Goal: Task Accomplishment & Management: Manage account settings

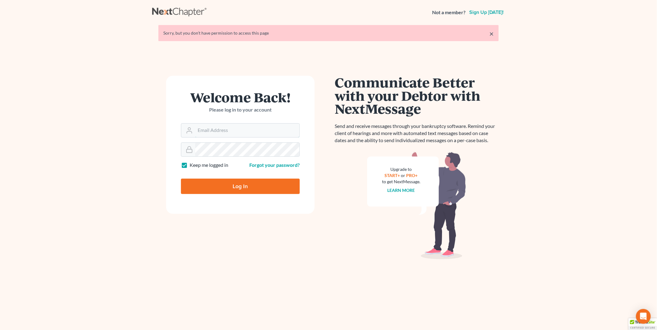
type input "PDonegan@tbennerlaw.com"
click at [226, 184] on input "Log In" at bounding box center [240, 186] width 119 height 15
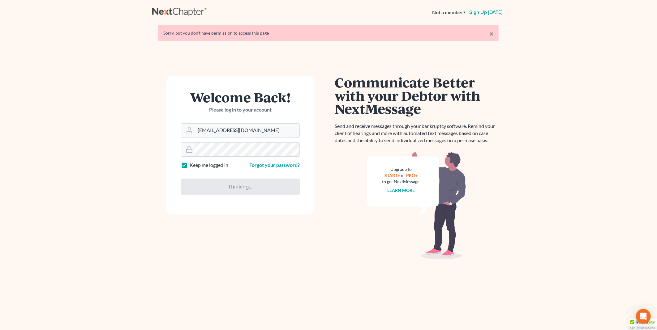
type input "Thinking..."
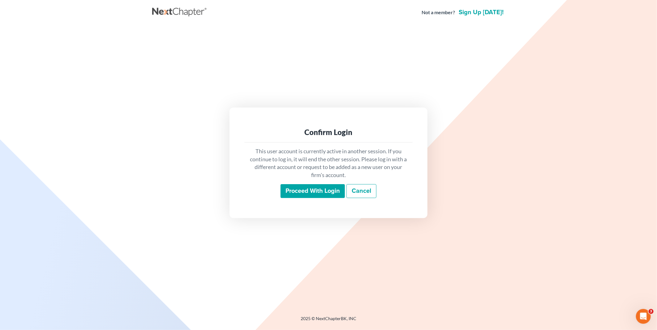
click at [317, 191] on input "Proceed with login" at bounding box center [313, 191] width 64 height 14
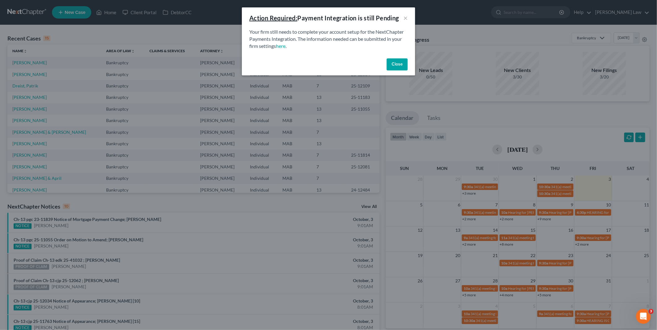
click at [395, 61] on button "Close" at bounding box center [397, 64] width 21 height 12
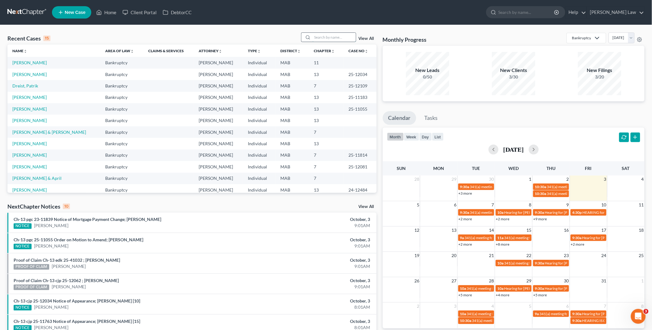
click at [326, 38] on input "search" at bounding box center [333, 37] width 43 height 9
type input "dort"
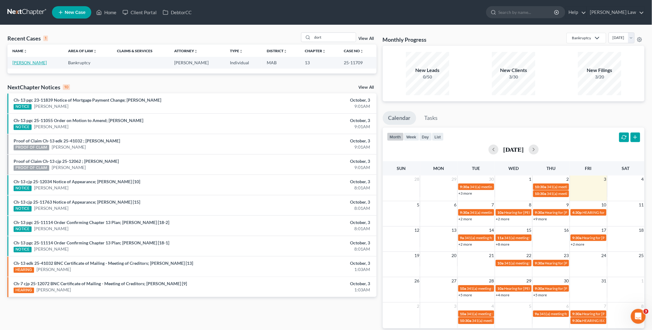
click at [23, 65] on link "[PERSON_NAME]" at bounding box center [29, 62] width 34 height 5
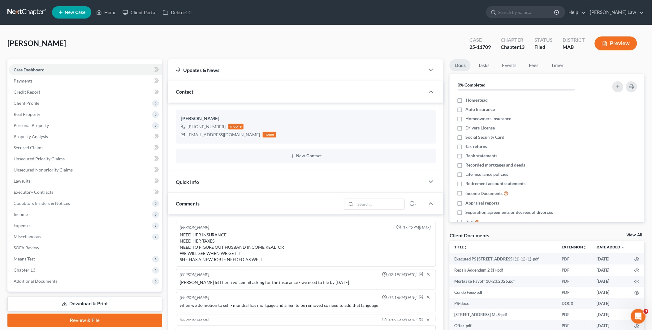
scroll to position [80, 0]
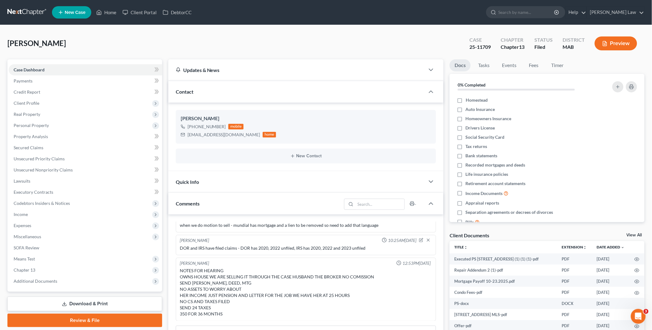
click at [636, 234] on link "View All" at bounding box center [633, 235] width 15 height 4
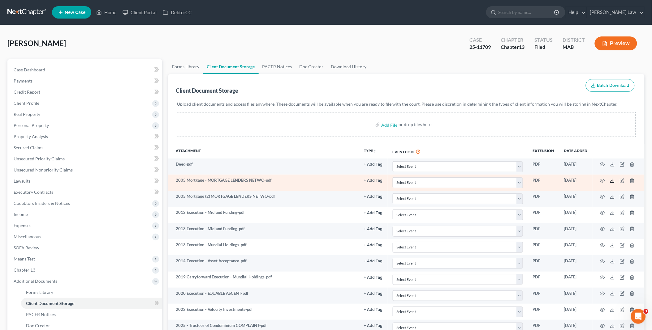
click at [614, 180] on icon at bounding box center [612, 181] width 5 height 5
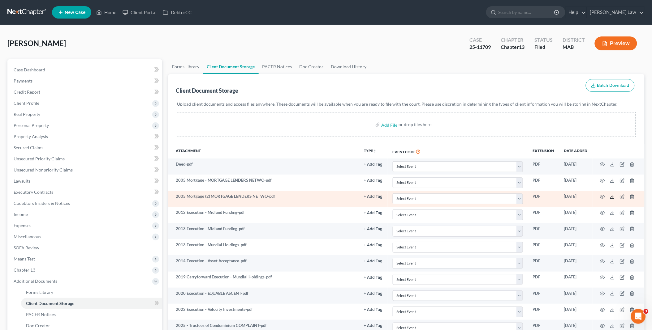
click at [613, 196] on icon at bounding box center [612, 197] width 5 height 5
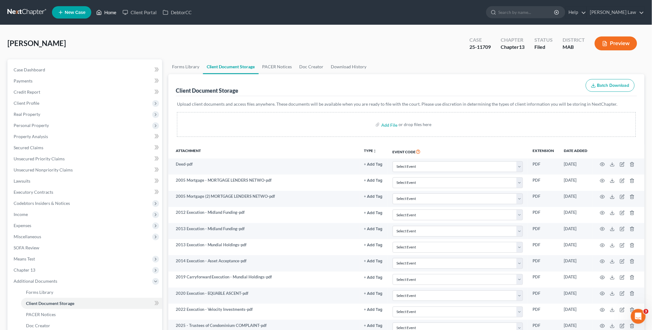
click at [108, 14] on link "Home" at bounding box center [106, 12] width 26 height 11
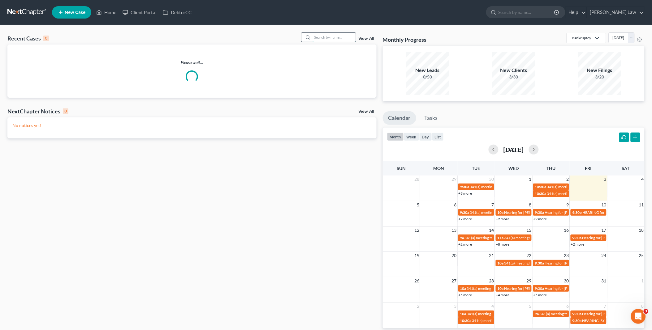
click at [338, 34] on input "search" at bounding box center [333, 37] width 43 height 9
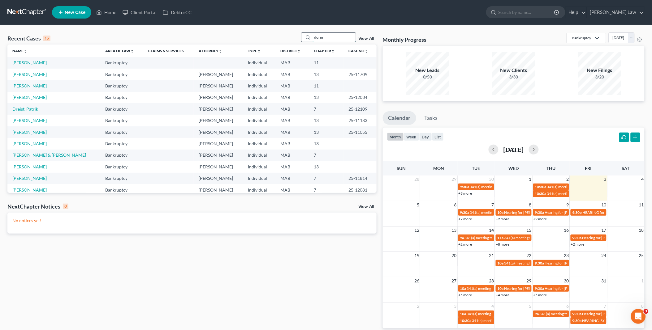
type input "dorm"
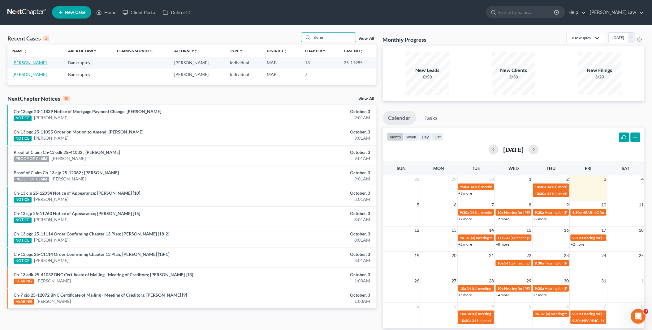
click at [24, 60] on link "[PERSON_NAME]" at bounding box center [29, 62] width 34 height 5
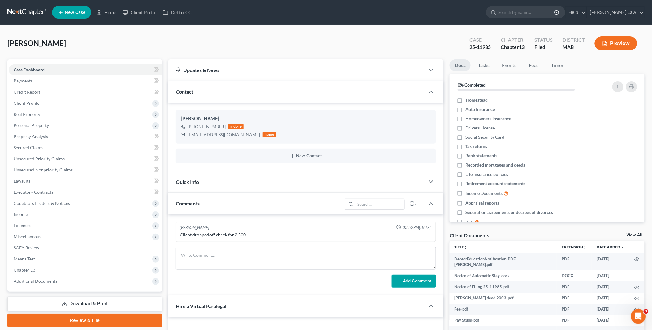
click at [632, 236] on link "View All" at bounding box center [633, 235] width 15 height 4
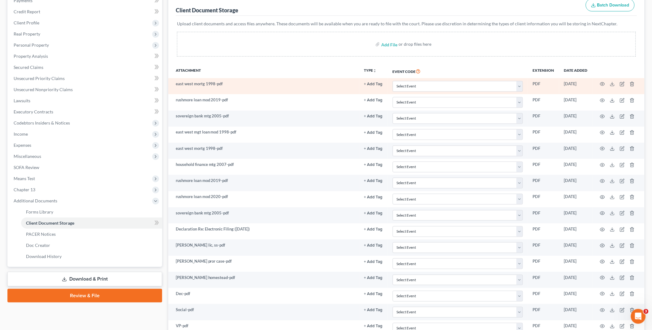
scroll to position [25, 0]
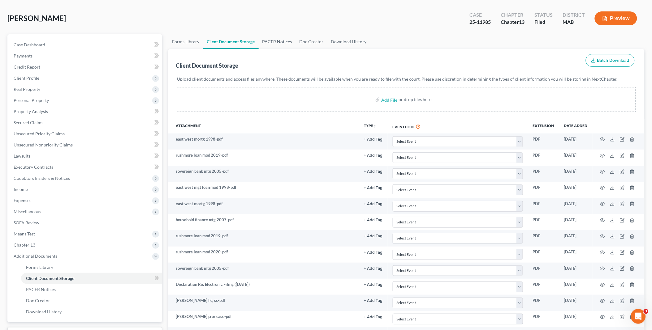
click at [273, 40] on link "PACER Notices" at bounding box center [277, 41] width 37 height 15
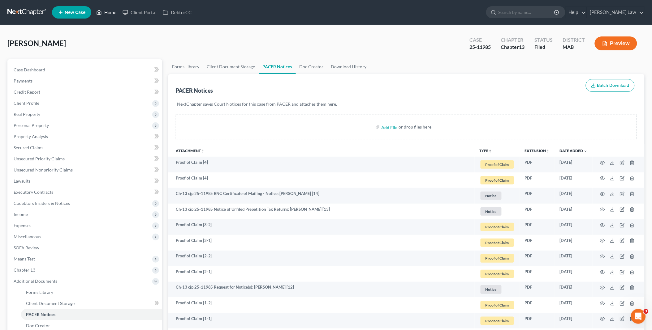
click at [105, 13] on link "Home" at bounding box center [106, 12] width 26 height 11
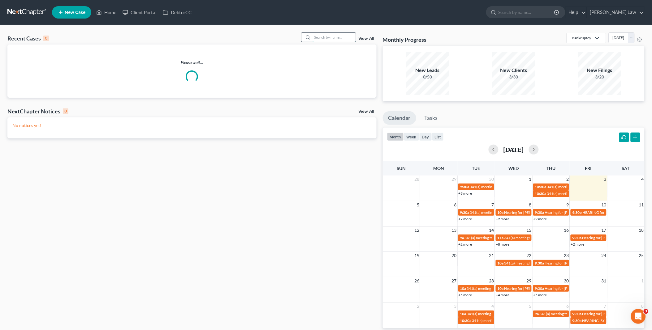
click at [323, 36] on input "search" at bounding box center [333, 37] width 43 height 9
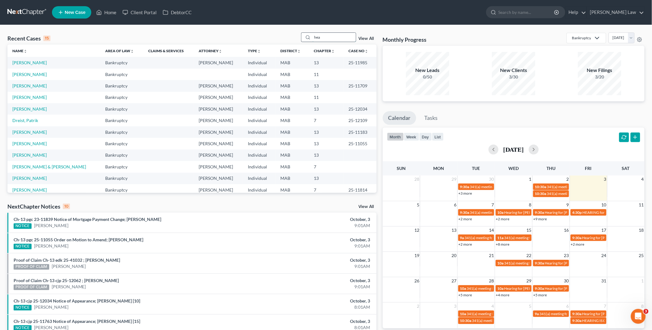
type input "hea"
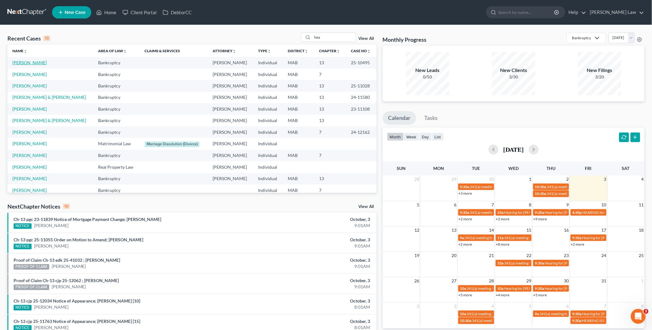
click at [14, 62] on link "[PERSON_NAME]" at bounding box center [29, 62] width 34 height 5
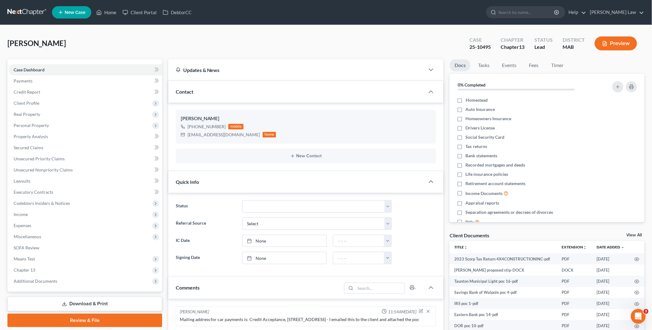
click at [632, 234] on link "View All" at bounding box center [633, 235] width 15 height 4
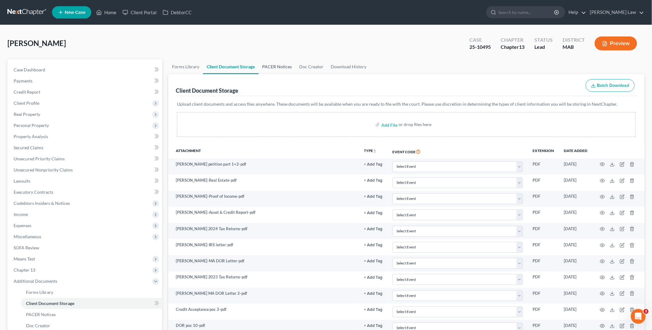
click at [276, 66] on link "PACER Notices" at bounding box center [277, 66] width 37 height 15
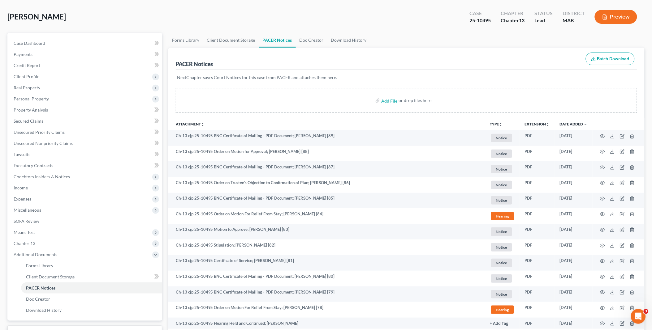
scroll to position [11, 0]
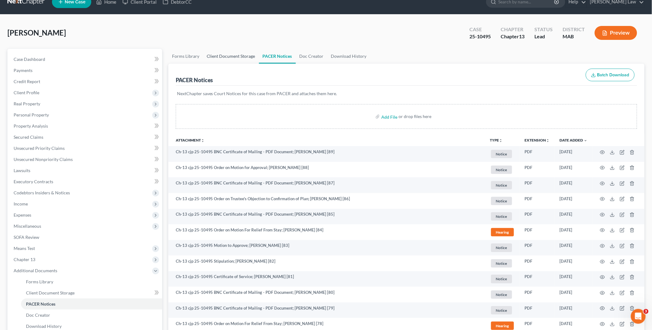
click at [223, 54] on link "Client Document Storage" at bounding box center [231, 56] width 56 height 15
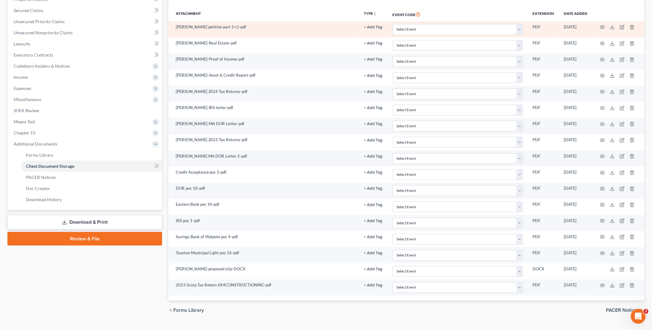
scroll to position [152, 0]
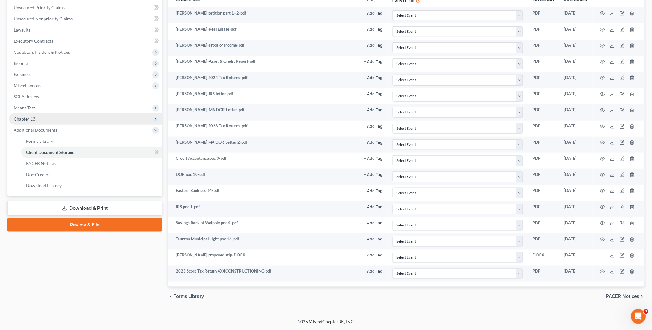
click at [40, 119] on span "Chapter 13" at bounding box center [85, 119] width 153 height 11
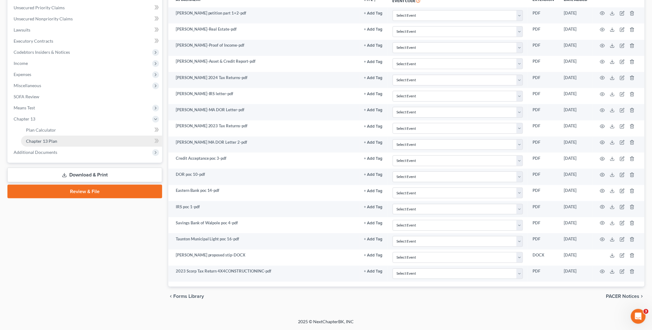
click at [55, 136] on link "Chapter 13 Plan" at bounding box center [91, 141] width 141 height 11
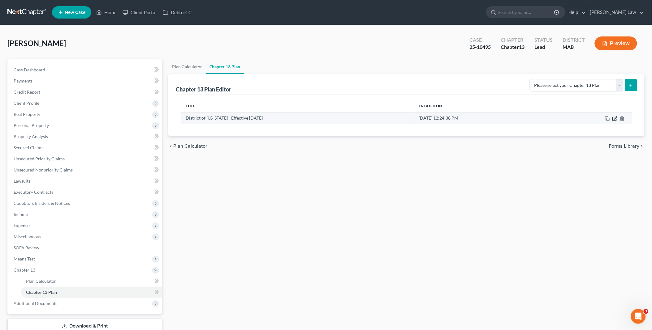
click at [615, 119] on icon "button" at bounding box center [615, 118] width 3 height 3
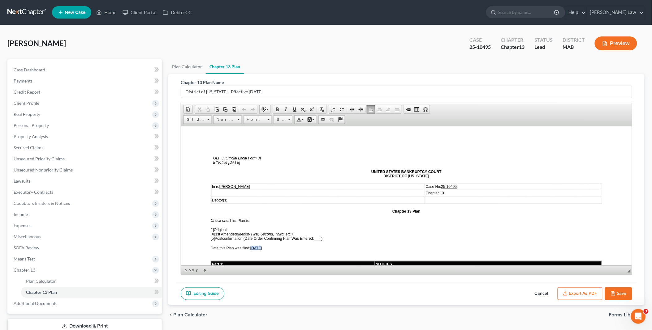
drag, startPoint x: 252, startPoint y: 244, endPoint x: 260, endPoint y: 244, distance: 8.0
click at [260, 246] on span "[DATE]" at bounding box center [256, 248] width 12 height 4
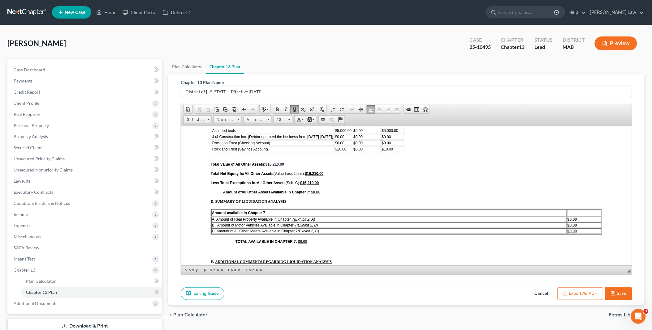
scroll to position [2151, 0]
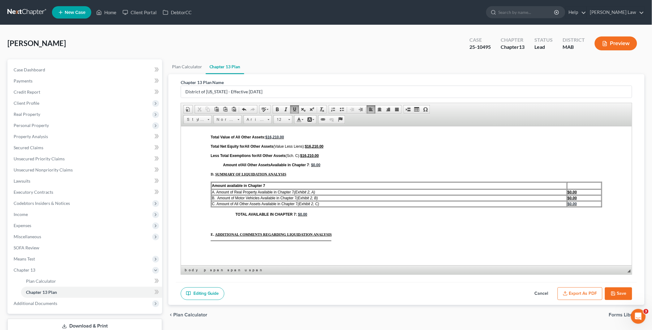
click at [620, 295] on button "Save" at bounding box center [618, 294] width 27 height 13
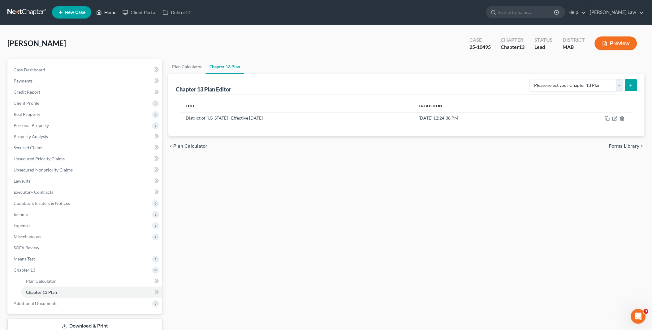
click at [116, 11] on link "Home" at bounding box center [106, 12] width 26 height 11
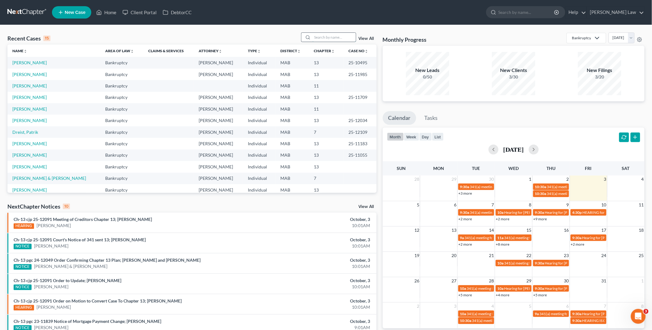
click at [323, 35] on input "search" at bounding box center [333, 37] width 43 height 9
type input "[PERSON_NAME]"
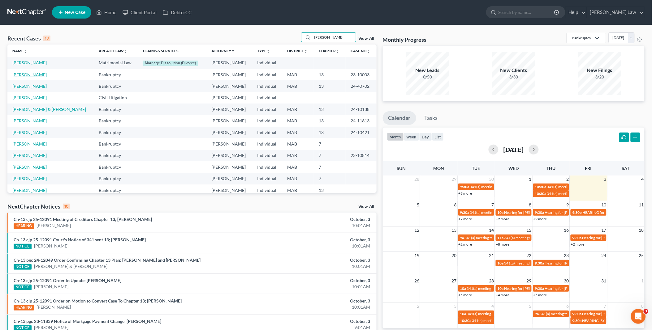
click at [30, 74] on link "[PERSON_NAME]" at bounding box center [29, 74] width 34 height 5
select select "6"
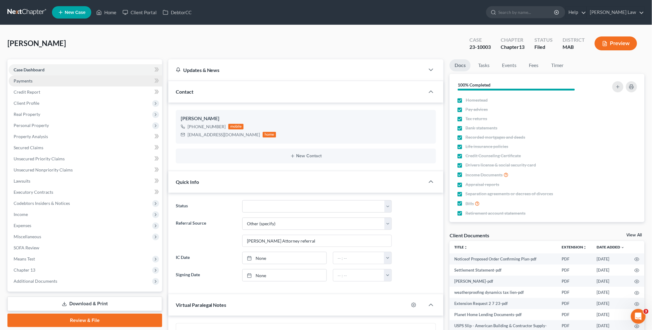
scroll to position [1280, 0]
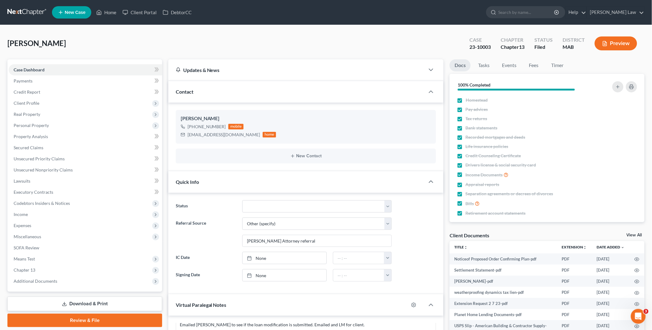
click at [635, 234] on link "View All" at bounding box center [633, 235] width 15 height 4
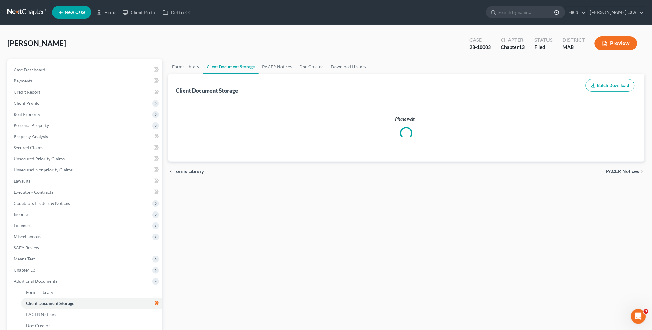
select select "0"
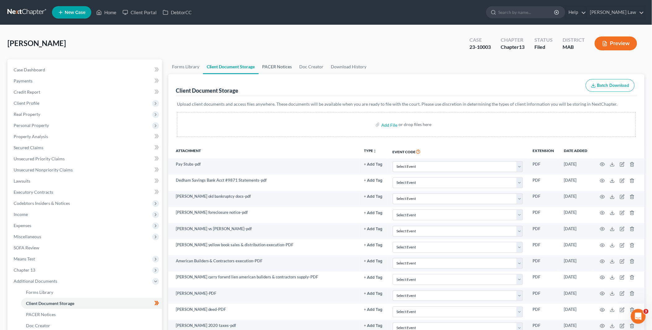
click at [276, 62] on link "PACER Notices" at bounding box center [277, 66] width 37 height 15
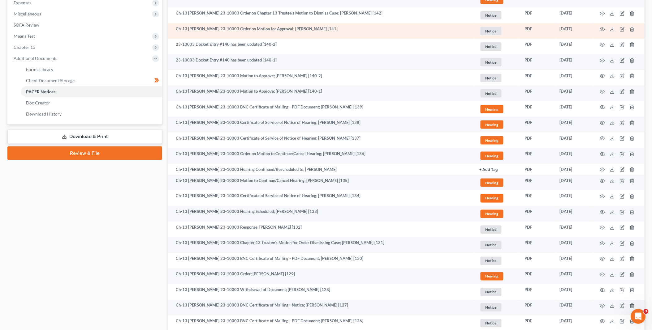
scroll to position [275, 0]
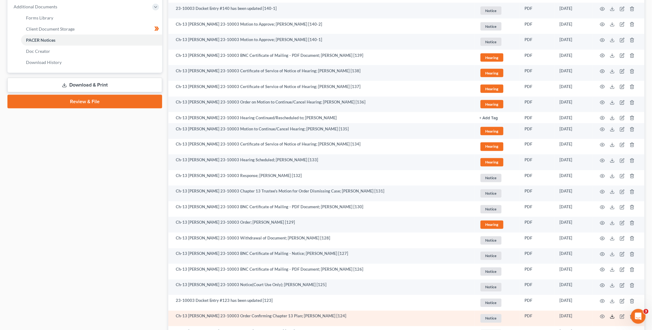
click at [612, 316] on icon at bounding box center [612, 317] width 5 height 5
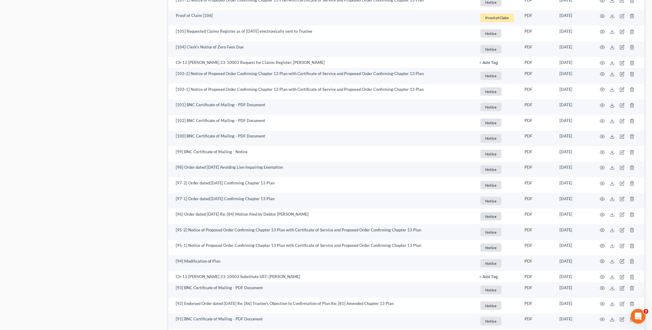
scroll to position [928, 0]
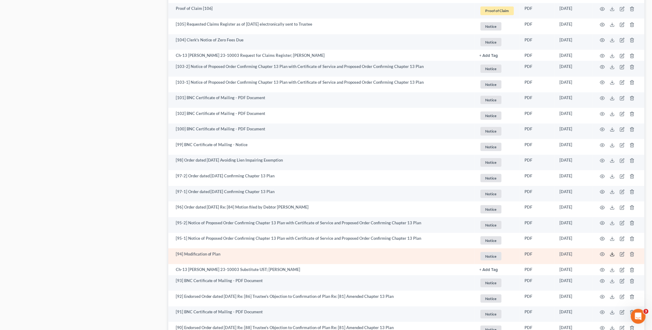
click at [613, 254] on icon at bounding box center [612, 254] width 5 height 5
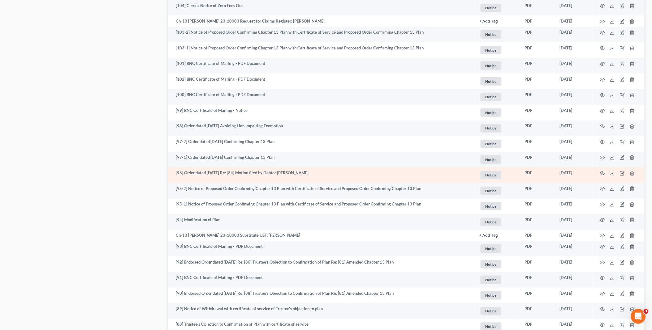
scroll to position [997, 0]
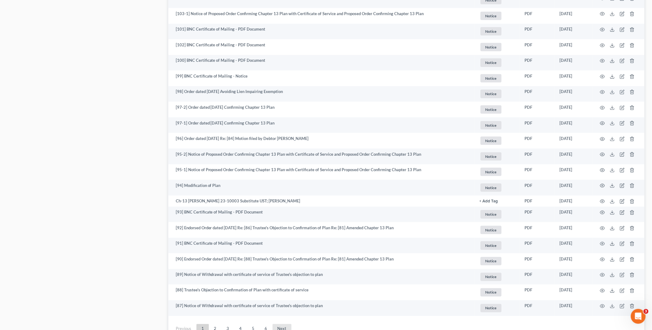
click at [280, 329] on link "Next" at bounding box center [282, 330] width 19 height 10
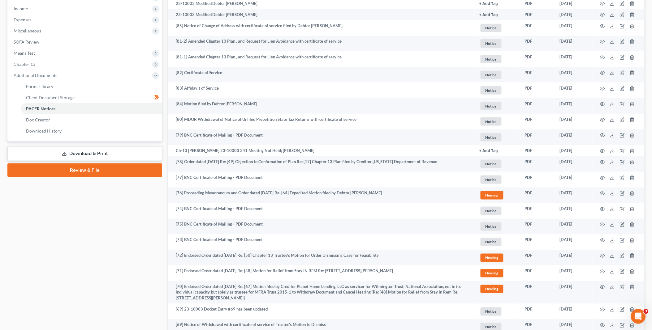
scroll to position [172, 0]
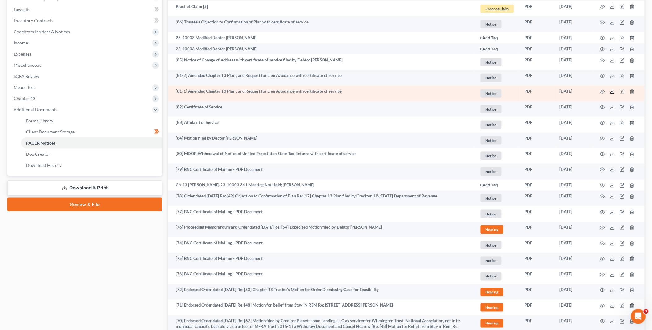
click at [613, 92] on icon at bounding box center [612, 91] width 5 height 5
